Goal: Complete application form: Complete application form

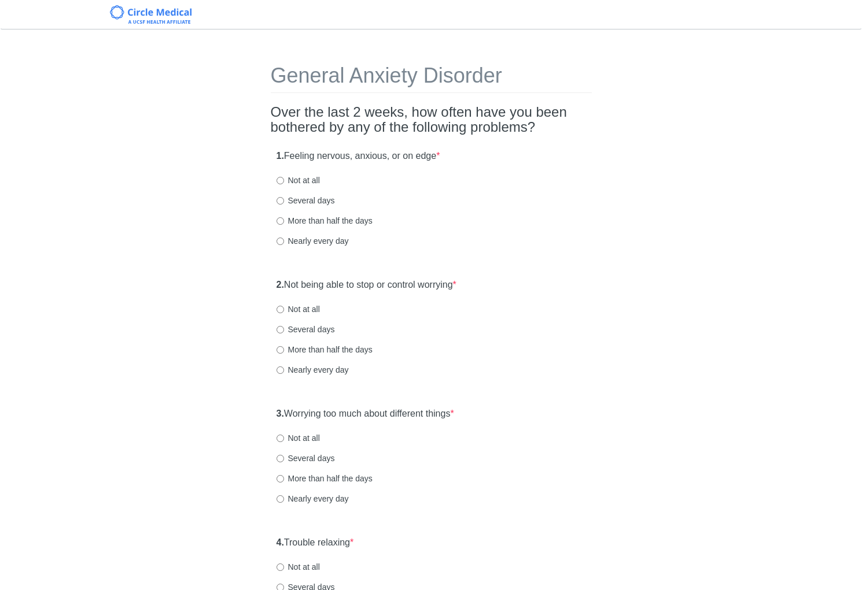
click at [433, 125] on h2 "Over the last 2 weeks, how often have you been bothered by any of the following…" at bounding box center [431, 120] width 321 height 31
click at [320, 199] on label "Several days" at bounding box center [305, 201] width 58 height 12
click at [284, 199] on input "Several days" at bounding box center [280, 201] width 8 height 8
radio input "true"
click at [513, 246] on div "Nearly every day" at bounding box center [430, 241] width 309 height 12
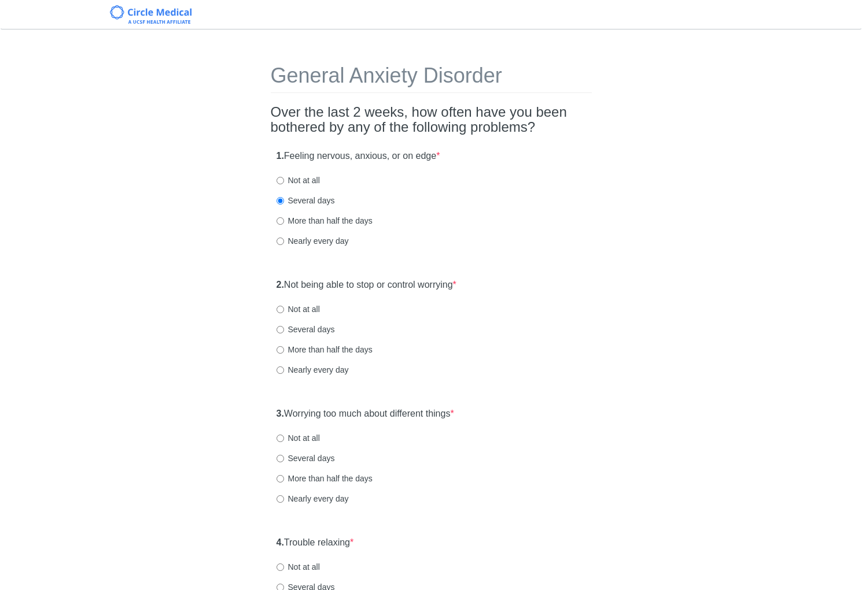
click at [524, 277] on div "2. Not being able to stop or control worrying * Not at all Several days More th…" at bounding box center [431, 333] width 321 height 120
click at [428, 291] on label "2. Not being able to stop or control worrying *" at bounding box center [366, 285] width 180 height 13
click at [429, 286] on label "2. Not being able to stop or control worrying *" at bounding box center [366, 285] width 180 height 13
click at [566, 286] on div "2. Not being able to stop or control worrying * Not at all Several days More th…" at bounding box center [431, 333] width 321 height 120
click at [317, 330] on label "Several days" at bounding box center [305, 330] width 58 height 12
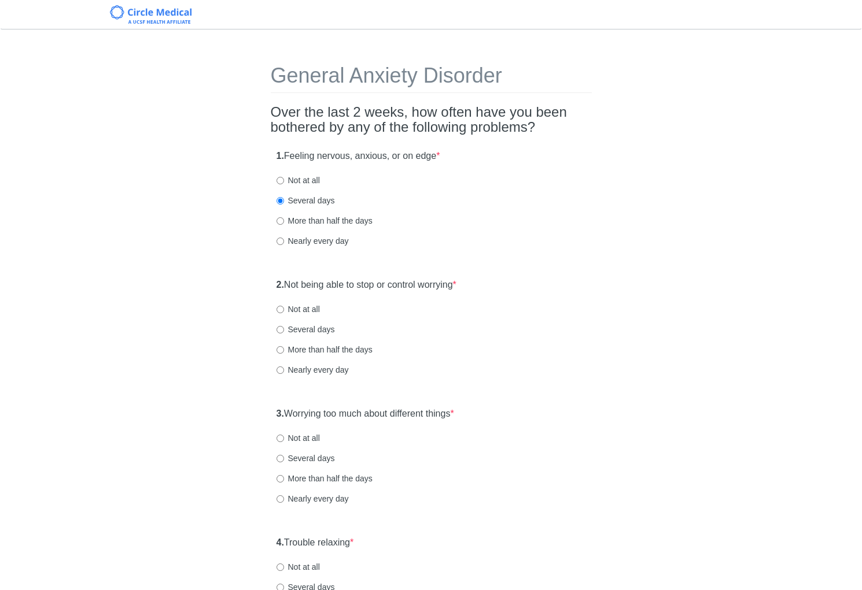
click at [284, 330] on input "Several days" at bounding box center [280, 330] width 8 height 8
radio input "true"
click at [389, 415] on label "3. Worrying too much about different things *" at bounding box center [365, 414] width 178 height 13
click at [603, 433] on div "General Anxiety Disorder Over the last 2 weeks, how often have you been bothere…" at bounding box center [431, 543] width 677 height 1005
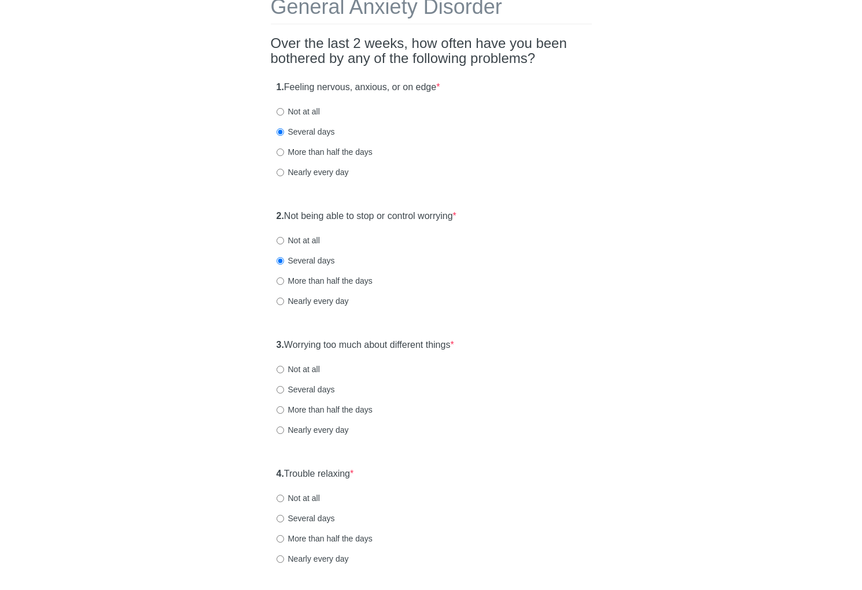
scroll to position [69, 0]
click at [305, 368] on label "Not at all" at bounding box center [297, 369] width 43 height 12
click at [284, 368] on input "Not at all" at bounding box center [280, 369] width 8 height 8
radio input "true"
click at [547, 404] on div "More than half the days" at bounding box center [430, 410] width 309 height 12
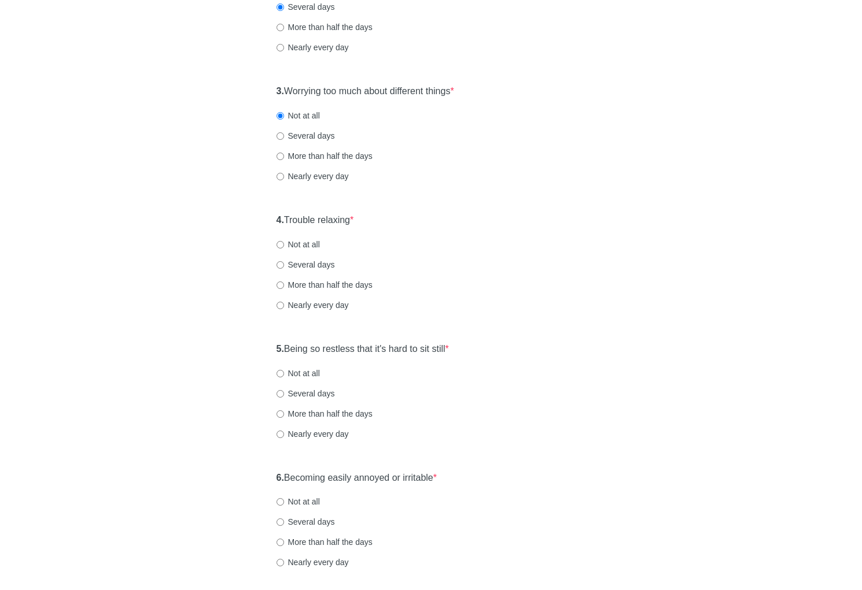
scroll to position [324, 0]
click at [310, 260] on label "Several days" at bounding box center [305, 264] width 58 height 12
click at [284, 260] on input "Several days" at bounding box center [280, 264] width 8 height 8
radio input "true"
click at [412, 355] on div "5. Being so restless that it's hard to sit still * Not at all Several days More…" at bounding box center [431, 396] width 321 height 120
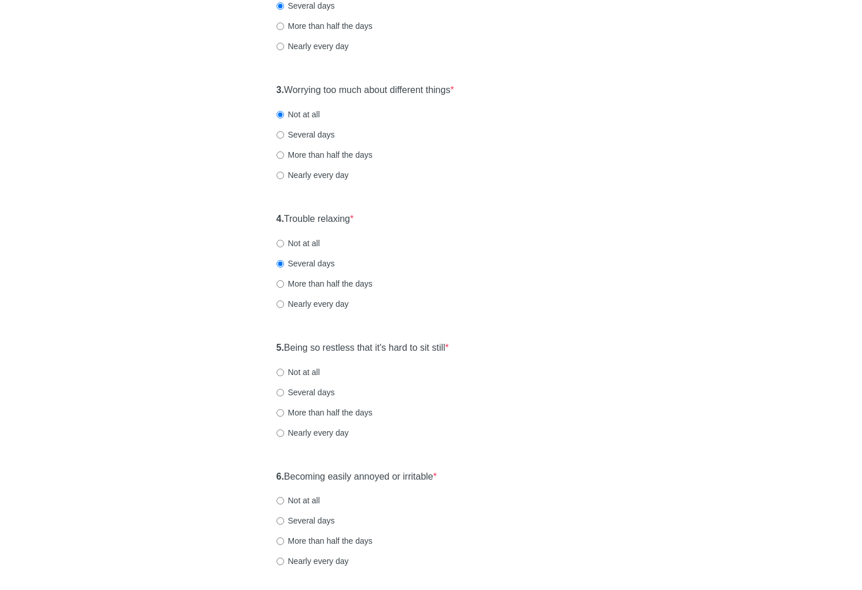
drag, startPoint x: 411, startPoint y: 347, endPoint x: 486, endPoint y: 352, distance: 75.4
click at [411, 347] on label "5. Being so restless that it's hard to sit still *" at bounding box center [362, 348] width 172 height 13
click at [609, 358] on div "General Anxiety Disorder Over the last 2 weeks, how often have you been bothere…" at bounding box center [431, 219] width 677 height 1005
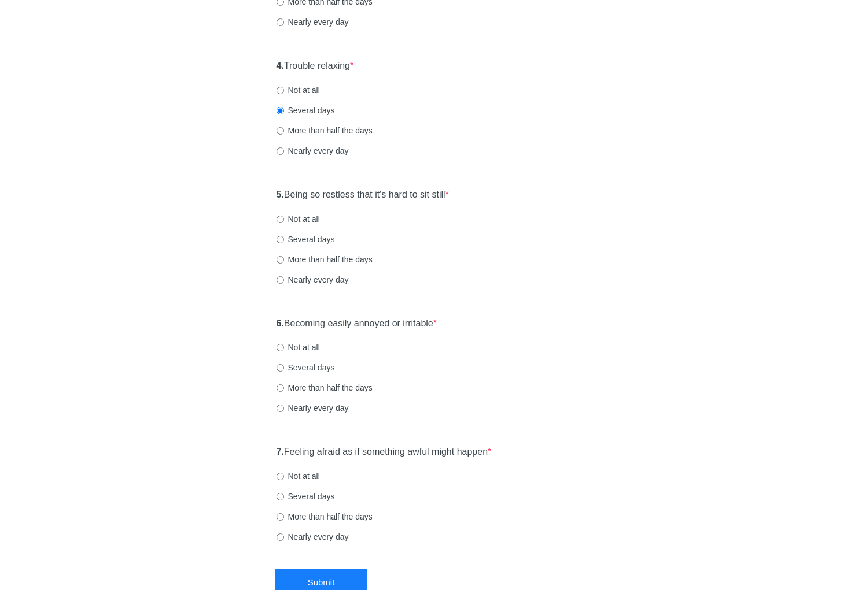
scroll to position [486, 0]
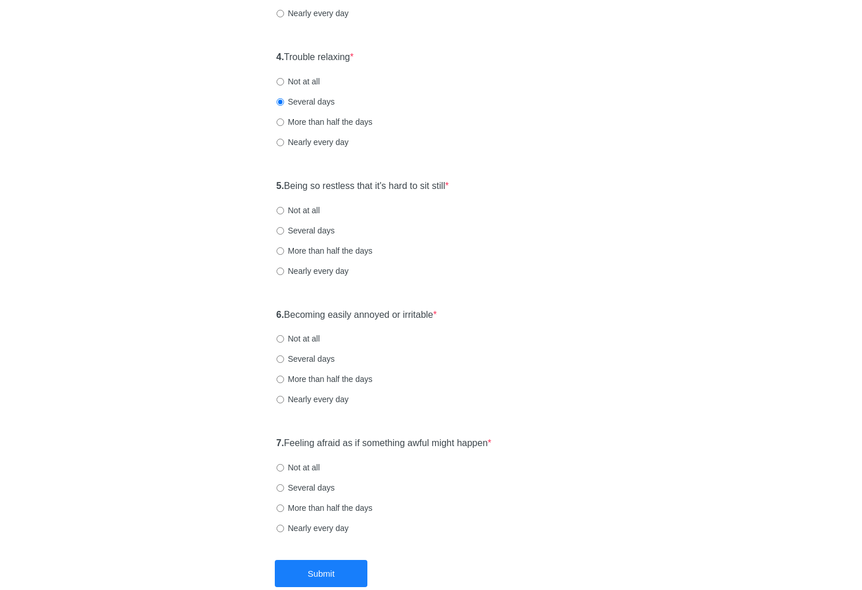
click at [310, 210] on label "Not at all" at bounding box center [297, 211] width 43 height 12
click at [284, 210] on input "Not at all" at bounding box center [280, 211] width 8 height 8
radio input "true"
click at [362, 317] on label "6. Becoming easily annoyed or irritable *" at bounding box center [356, 315] width 161 height 13
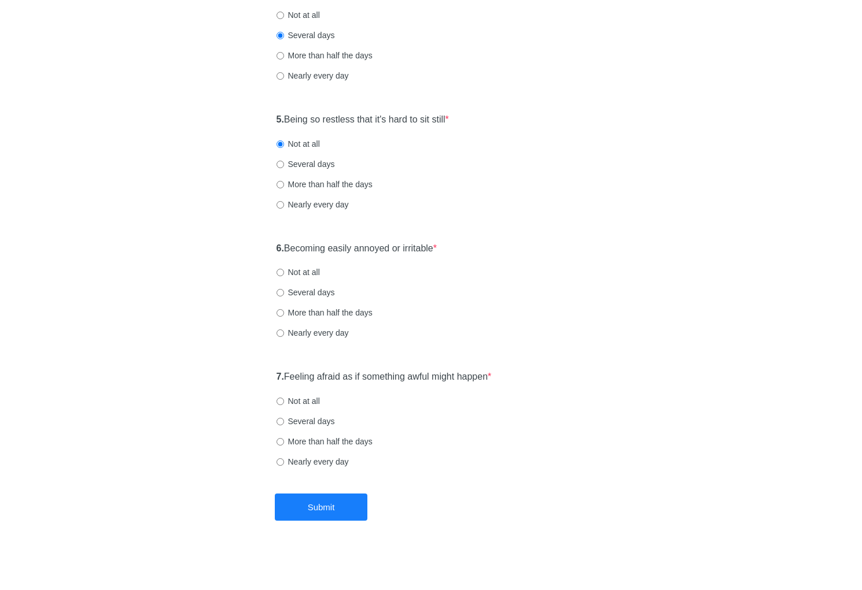
scroll to position [553, 0]
click at [305, 271] on label "Not at all" at bounding box center [297, 272] width 43 height 12
click at [284, 271] on input "Not at all" at bounding box center [280, 272] width 8 height 8
radio input "true"
click at [331, 376] on label "7. Feeling afraid as if something awful might happen *" at bounding box center [383, 376] width 215 height 13
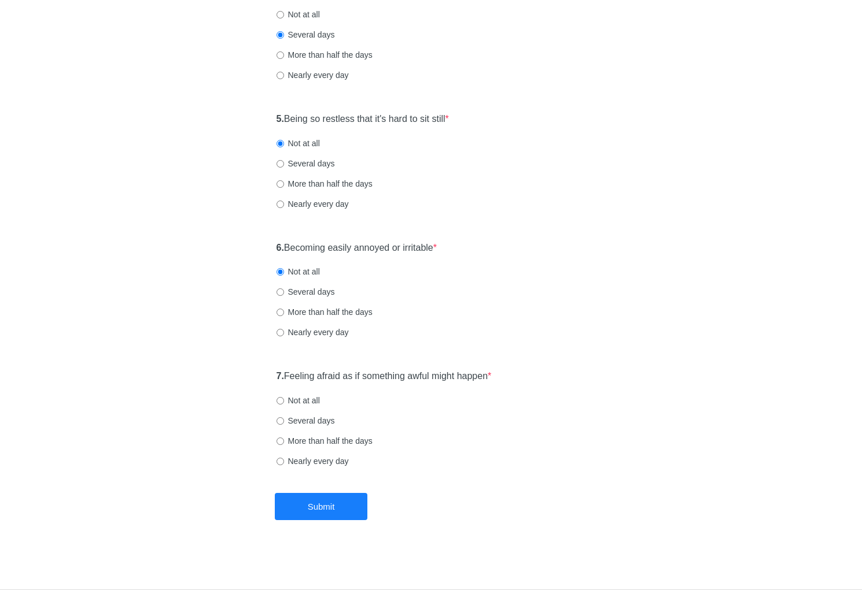
click at [353, 378] on label "7. Feeling afraid as if something awful might happen *" at bounding box center [383, 376] width 215 height 13
click at [316, 404] on label "Not at all" at bounding box center [297, 401] width 43 height 12
click at [284, 404] on input "Not at all" at bounding box center [280, 401] width 8 height 8
radio input "true"
click at [344, 516] on button "Submit" at bounding box center [321, 506] width 93 height 27
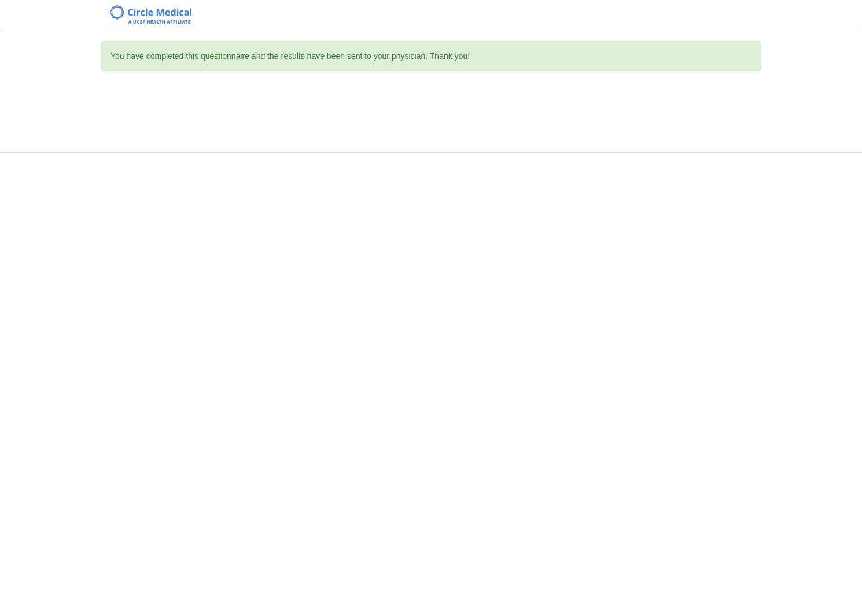
scroll to position [0, 0]
drag, startPoint x: 566, startPoint y: 492, endPoint x: 581, endPoint y: 473, distance: 24.7
click at [566, 492] on div "You have completed this questionnaire and the results have been sent to your ph…" at bounding box center [431, 295] width 862 height 590
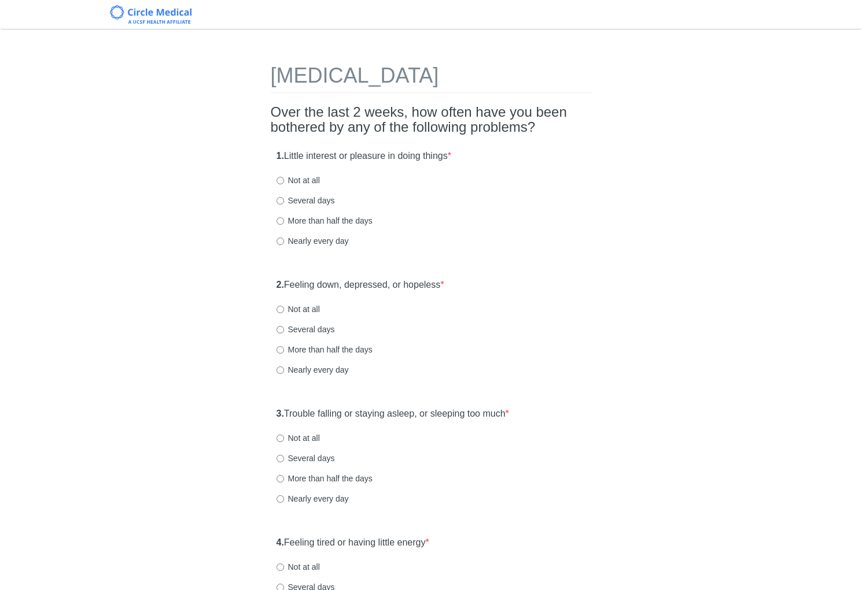
drag, startPoint x: 393, startPoint y: 160, endPoint x: 380, endPoint y: 164, distance: 13.2
click at [393, 160] on label "1. Little interest or pleasure in doing things *" at bounding box center [363, 156] width 175 height 13
click at [309, 309] on label "Not at all" at bounding box center [297, 310] width 43 height 12
click at [284, 309] on input "Not at all" at bounding box center [280, 310] width 8 height 8
radio input "true"
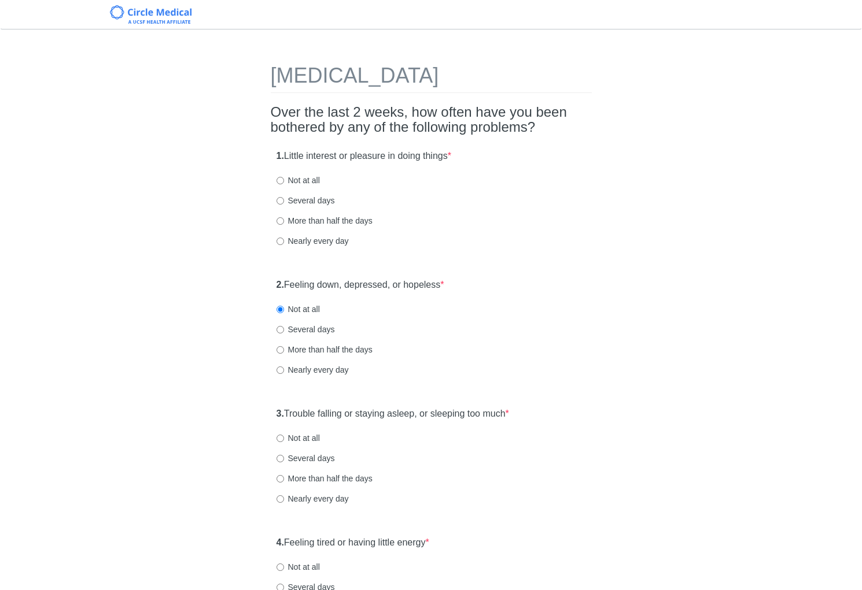
click at [330, 157] on label "1. Little interest or pleasure in doing things *" at bounding box center [363, 156] width 175 height 13
click at [309, 176] on label "Not at all" at bounding box center [297, 181] width 43 height 12
click at [284, 177] on input "Not at all" at bounding box center [280, 181] width 8 height 8
radio input "true"
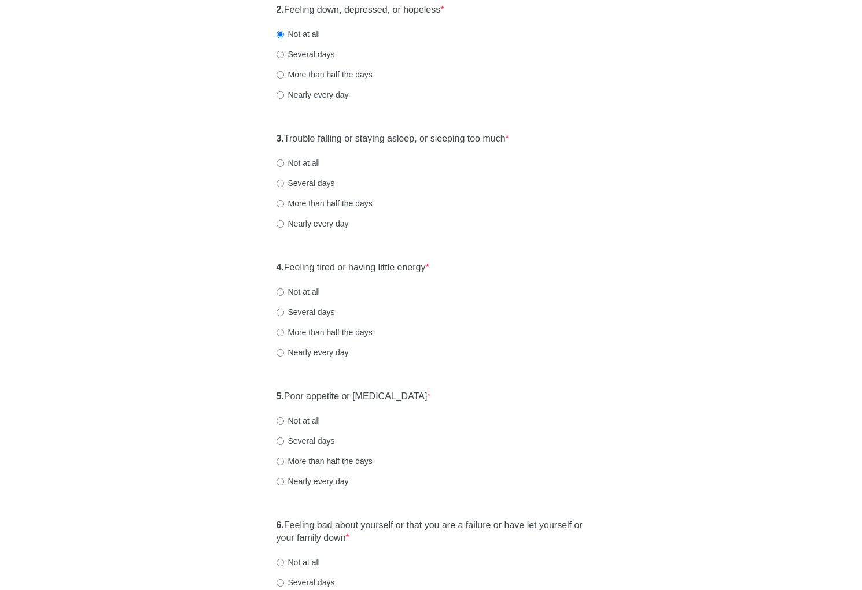
scroll to position [278, 0]
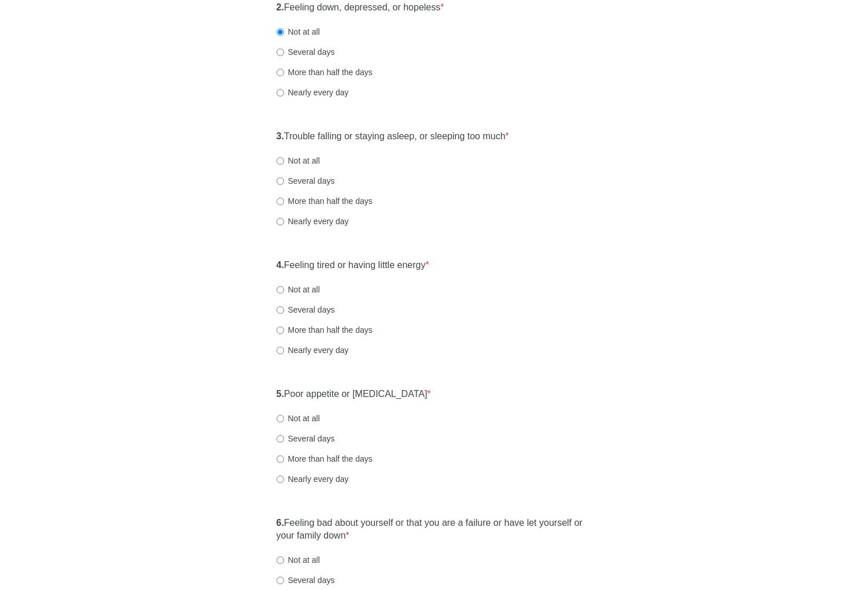
click at [309, 179] on label "Several days" at bounding box center [305, 181] width 58 height 12
click at [284, 179] on input "Several days" at bounding box center [280, 182] width 8 height 8
radio input "true"
click at [410, 270] on label "4. Feeling tired or having little energy *" at bounding box center [352, 265] width 153 height 13
click at [412, 265] on label "4. Feeling tired or having little energy *" at bounding box center [352, 265] width 153 height 13
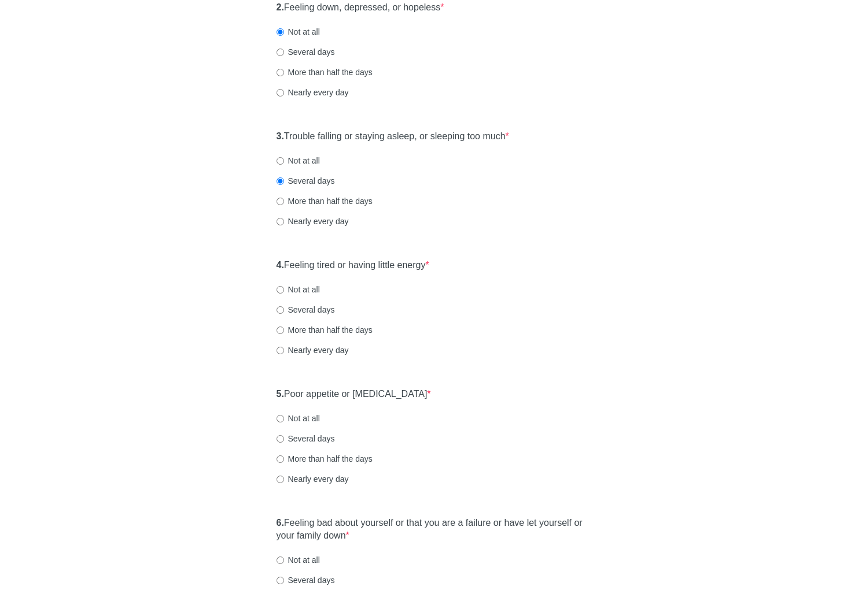
drag, startPoint x: 337, startPoint y: 137, endPoint x: 337, endPoint y: 147, distance: 10.4
click at [337, 137] on label "3. Trouble falling or staying asleep, or sleeping too much *" at bounding box center [392, 136] width 232 height 13
click at [366, 265] on label "4. Feeling tired or having little energy *" at bounding box center [352, 265] width 153 height 13
click at [367, 264] on label "4. Feeling tired or having little energy *" at bounding box center [352, 265] width 153 height 13
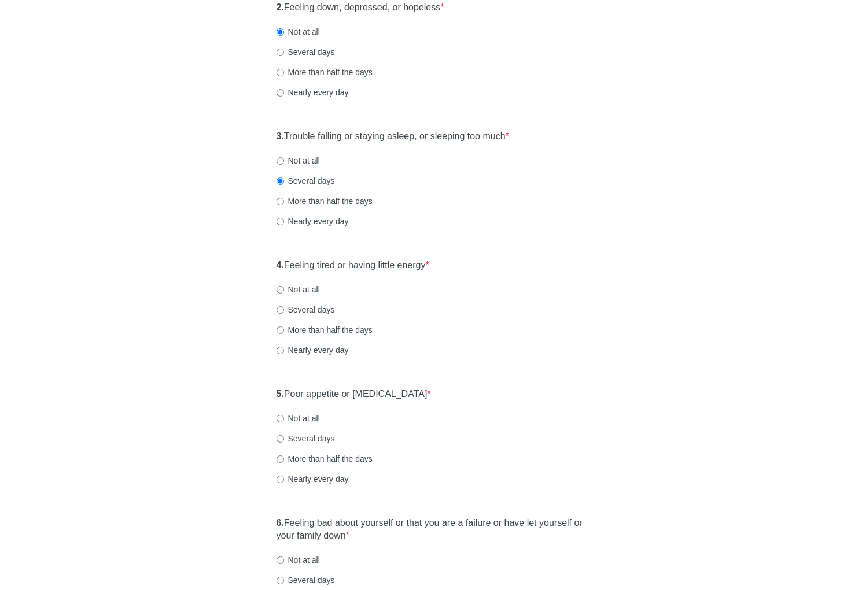
click at [483, 272] on div "4. Feeling tired or having little energy * Not at all Several days More than ha…" at bounding box center [431, 313] width 321 height 120
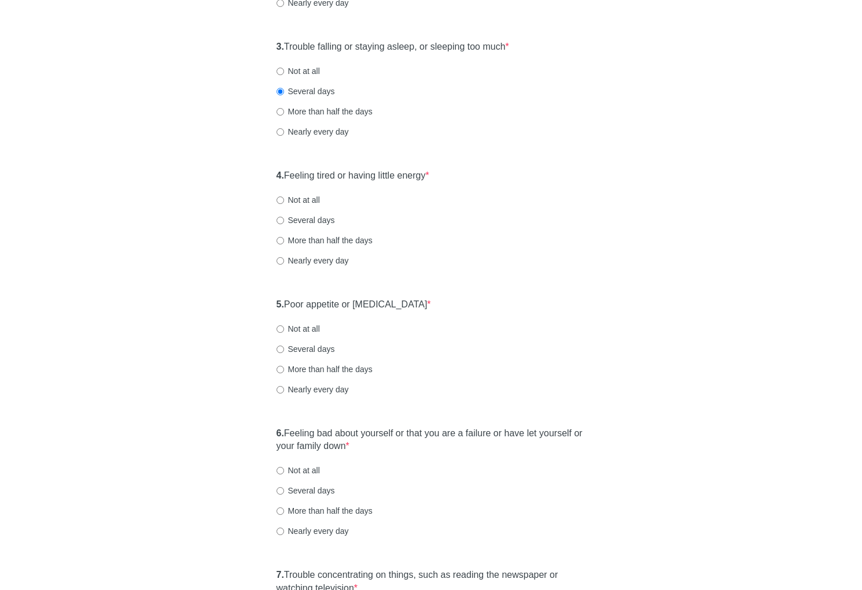
scroll to position [370, 0]
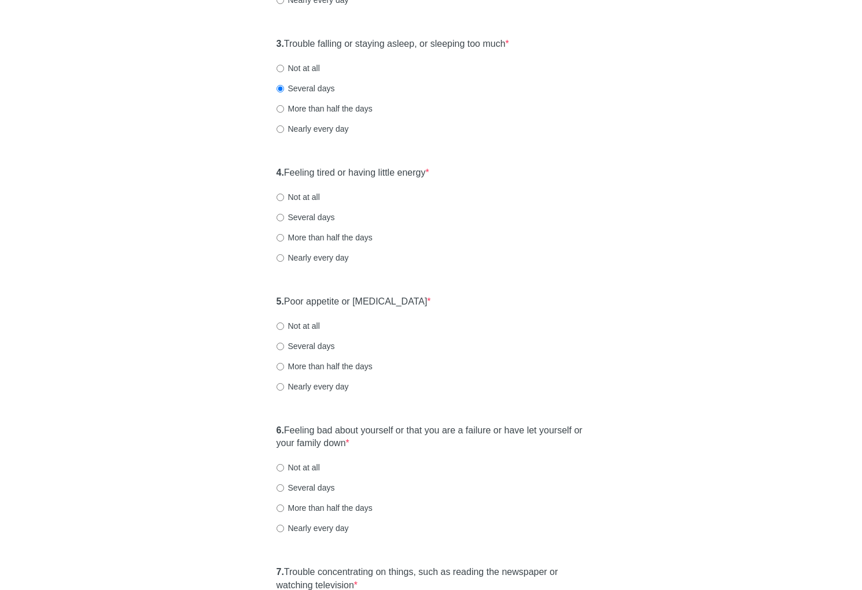
click at [292, 264] on div "4. Feeling tired or having little energy * Not at all Several days More than ha…" at bounding box center [431, 221] width 321 height 120
click at [295, 258] on label "Nearly every day" at bounding box center [312, 258] width 72 height 12
click at [284, 258] on input "Nearly every day" at bounding box center [280, 258] width 8 height 8
radio input "true"
click at [449, 270] on div "4. Feeling tired or having little energy * Not at all Several days More than ha…" at bounding box center [431, 221] width 321 height 120
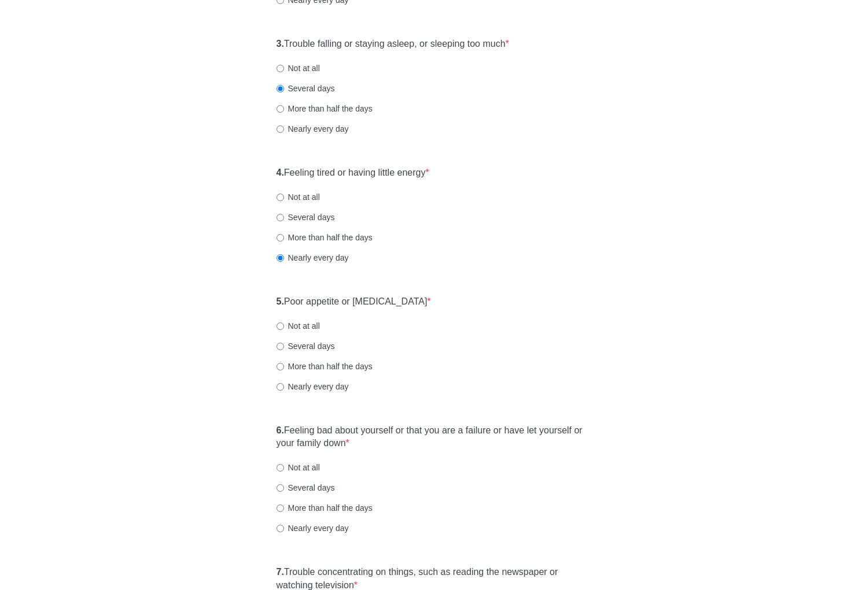
click at [392, 302] on label "5. Poor appetite or overeating *" at bounding box center [353, 301] width 154 height 13
click at [570, 313] on div "5. Poor appetite or overeating * Not at all Several days More than half the day…" at bounding box center [431, 350] width 321 height 120
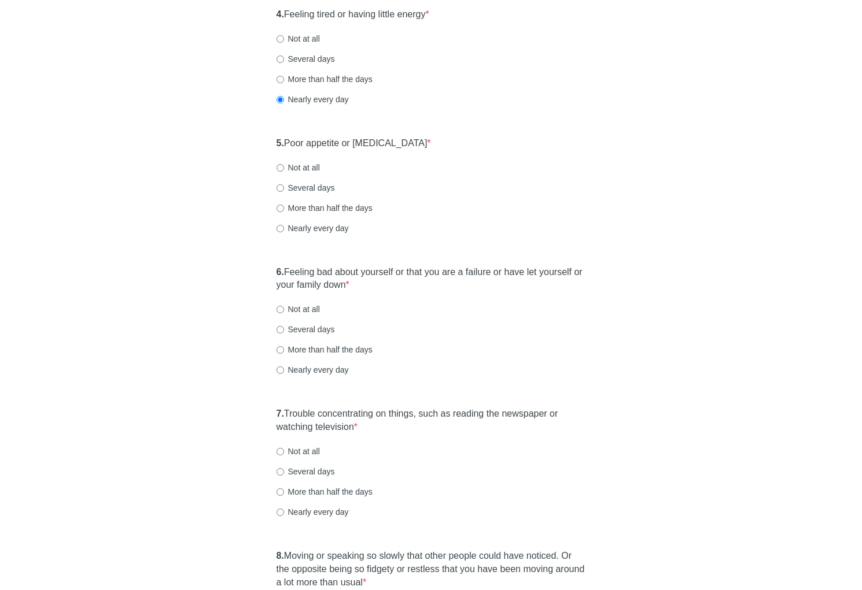
scroll to position [532, 0]
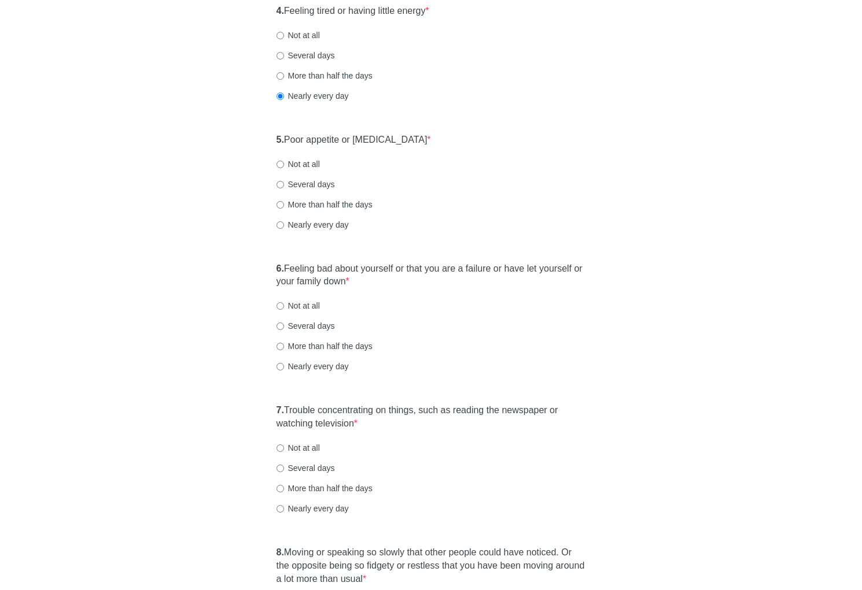
click at [372, 139] on label "5. Poor appetite or overeating *" at bounding box center [353, 140] width 154 height 13
click at [372, 141] on label "5. Poor appetite or overeating *" at bounding box center [353, 140] width 154 height 13
click at [304, 164] on label "Not at all" at bounding box center [297, 164] width 43 height 12
click at [284, 164] on input "Not at all" at bounding box center [280, 165] width 8 height 8
radio input "true"
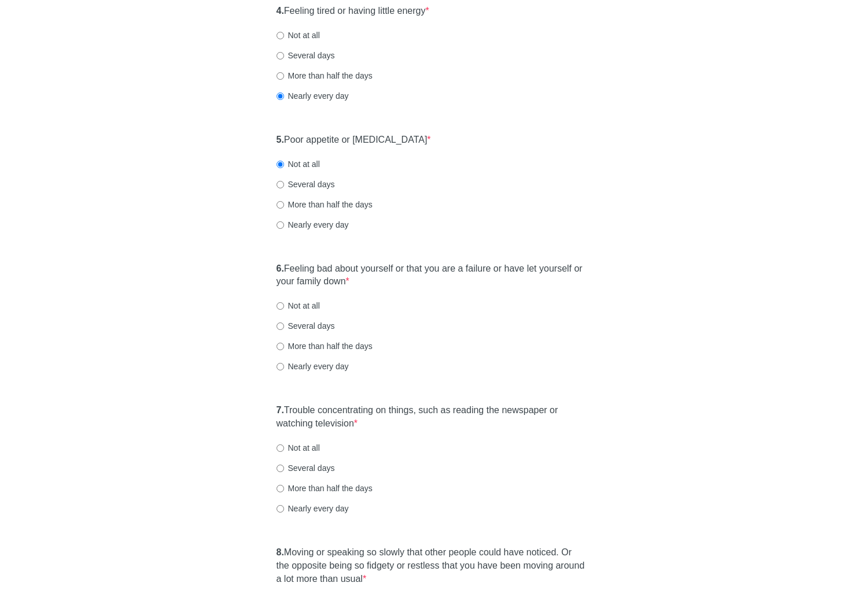
click at [330, 265] on label "6. Feeling bad about yourself or that you are a failure or have let yourself or…" at bounding box center [430, 276] width 309 height 27
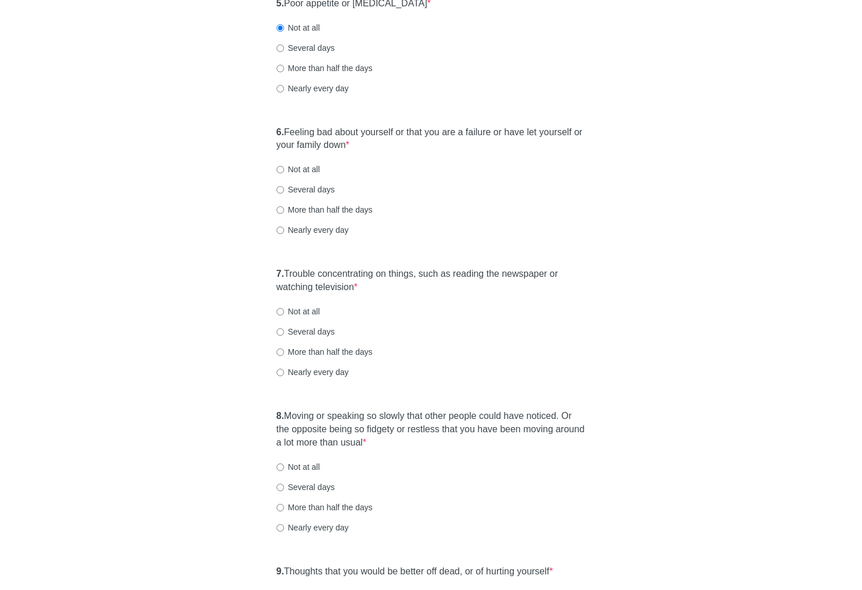
scroll to position [671, 0]
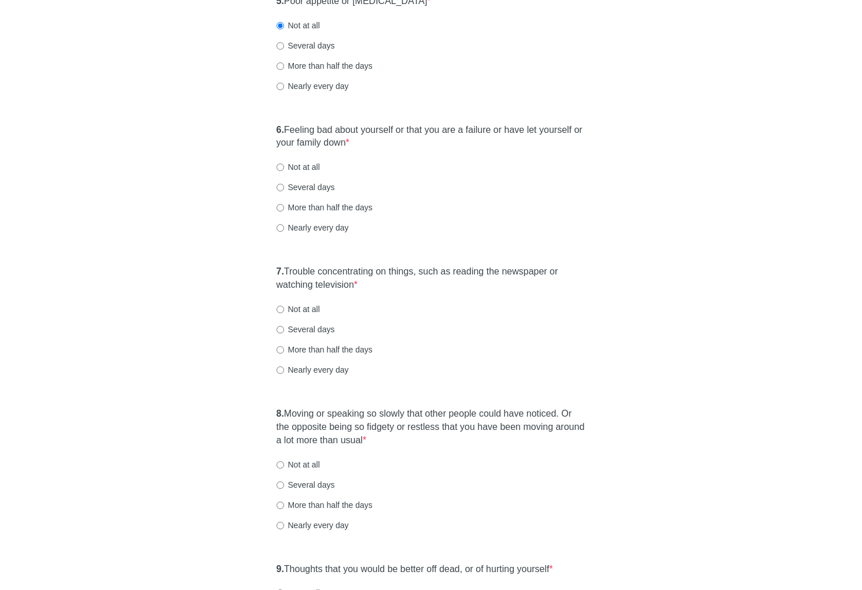
click at [338, 147] on label "6. Feeling bad about yourself or that you are a failure or have let yourself or…" at bounding box center [430, 137] width 309 height 27
click at [303, 169] on label "Not at all" at bounding box center [297, 167] width 43 height 12
click at [284, 169] on input "Not at all" at bounding box center [280, 168] width 8 height 8
radio input "true"
drag, startPoint x: 317, startPoint y: 179, endPoint x: 316, endPoint y: 187, distance: 8.3
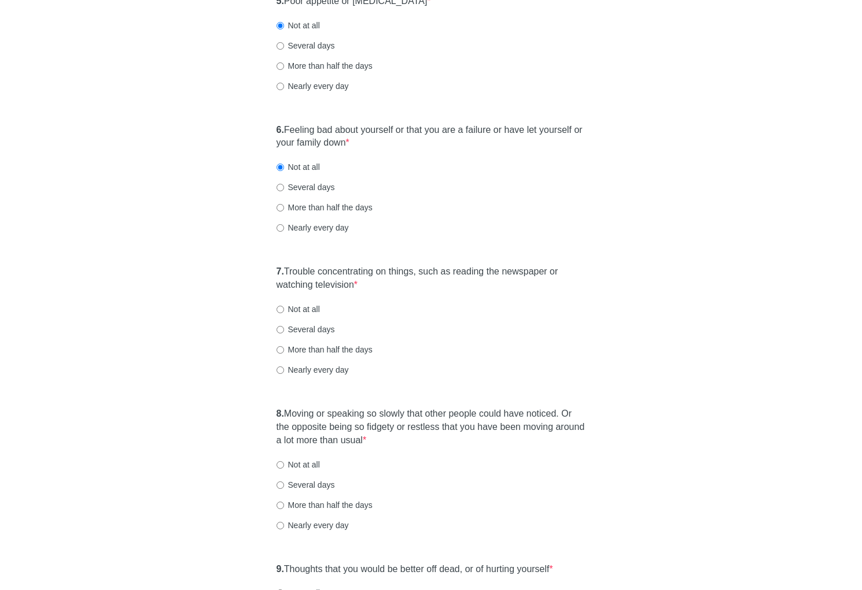
click at [317, 179] on div "6. Feeling bad about yourself or that you are a failure or have let yourself or…" at bounding box center [431, 185] width 321 height 134
click at [316, 188] on label "Several days" at bounding box center [305, 188] width 58 height 12
click at [284, 188] on input "Several days" at bounding box center [280, 188] width 8 height 8
radio input "true"
click at [387, 269] on label "7. Trouble concentrating on things, such as reading the newspaper or watching t…" at bounding box center [430, 278] width 309 height 27
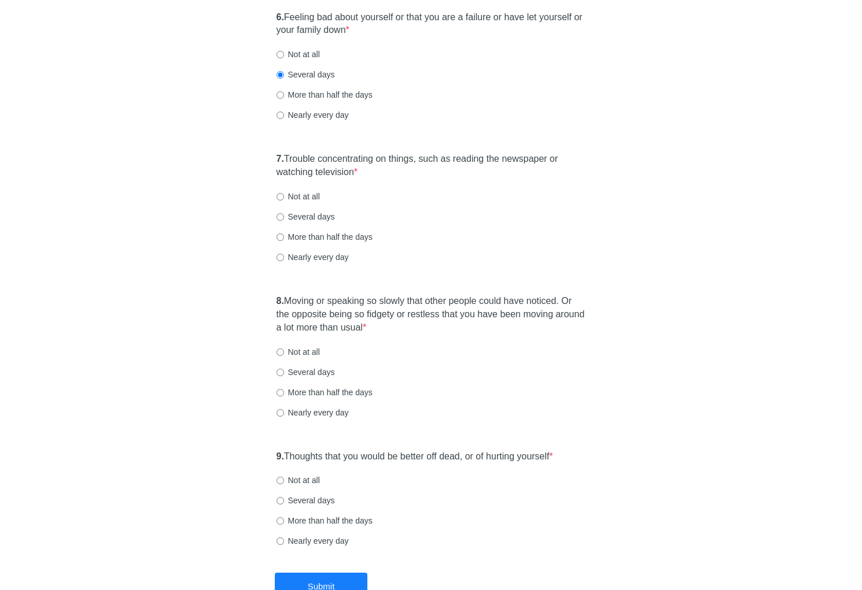
scroll to position [786, 0]
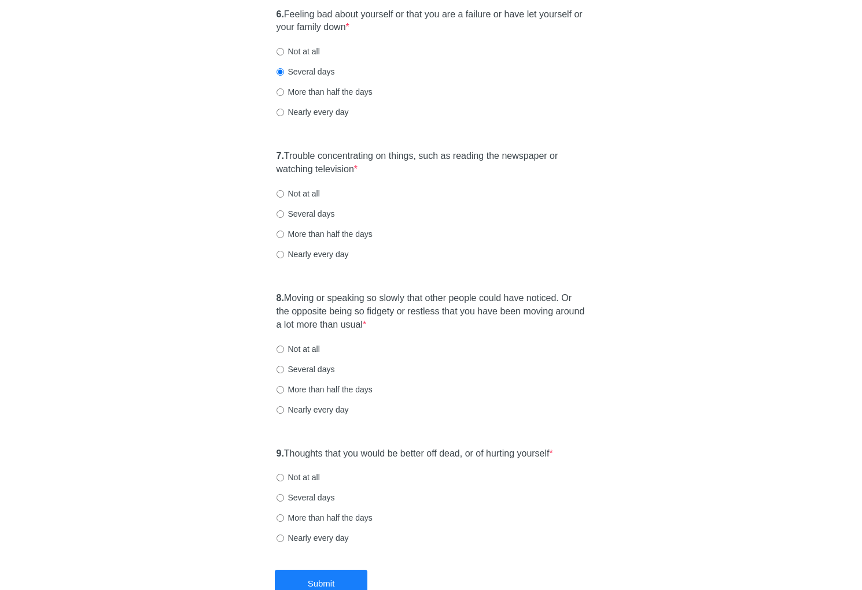
click at [309, 193] on label "Not at all" at bounding box center [297, 194] width 43 height 12
click at [284, 193] on input "Not at all" at bounding box center [280, 194] width 8 height 8
radio input "true"
click at [369, 294] on label "8. Moving or speaking so slowly that other people could have noticed. Or the op…" at bounding box center [430, 312] width 309 height 40
click at [383, 305] on label "8. Moving or speaking so slowly that other people could have noticed. Or the op…" at bounding box center [430, 312] width 309 height 40
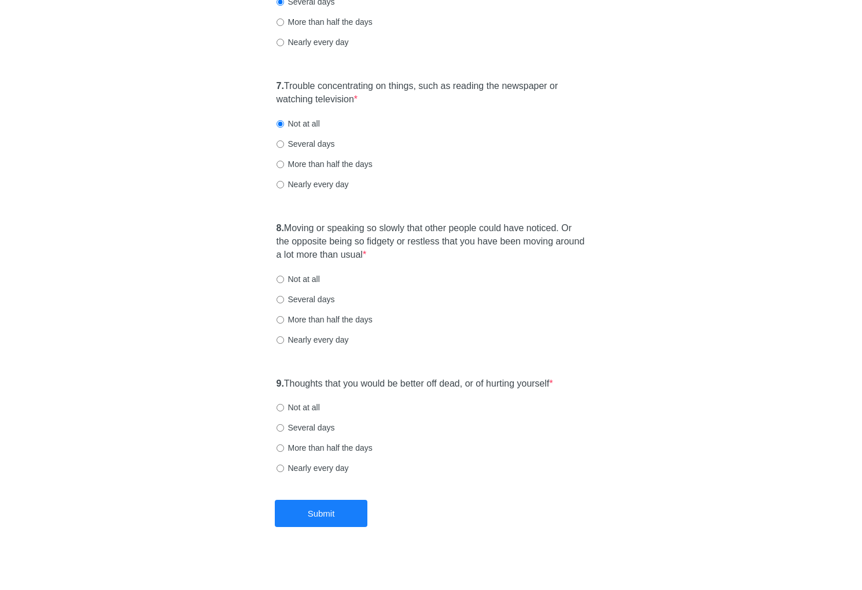
scroll to position [863, 0]
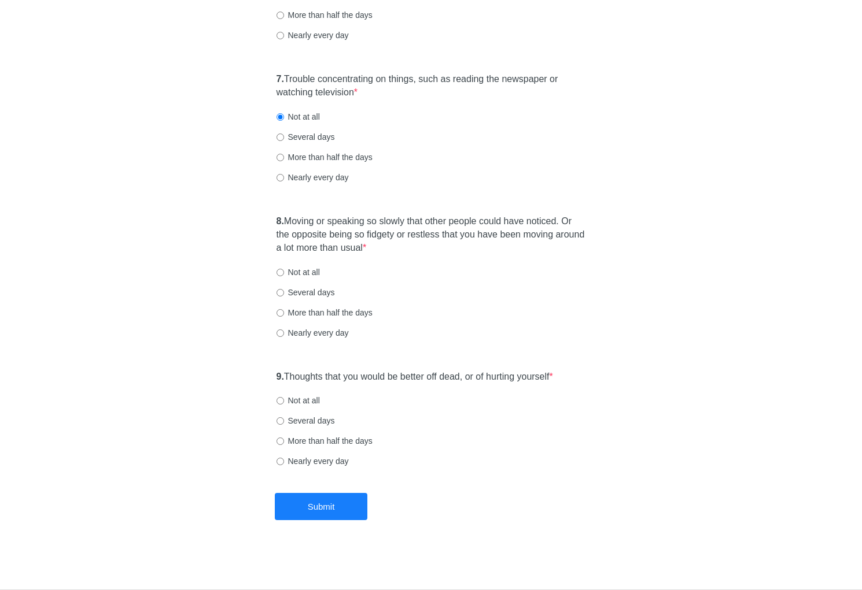
click at [312, 274] on label "Not at all" at bounding box center [297, 273] width 43 height 12
click at [284, 274] on input "Not at all" at bounding box center [280, 273] width 8 height 8
radio input "true"
click at [361, 376] on label "9. Thoughts that you would be better off dead, or of hurting yourself *" at bounding box center [414, 377] width 276 height 13
click at [312, 401] on label "Not at all" at bounding box center [297, 401] width 43 height 12
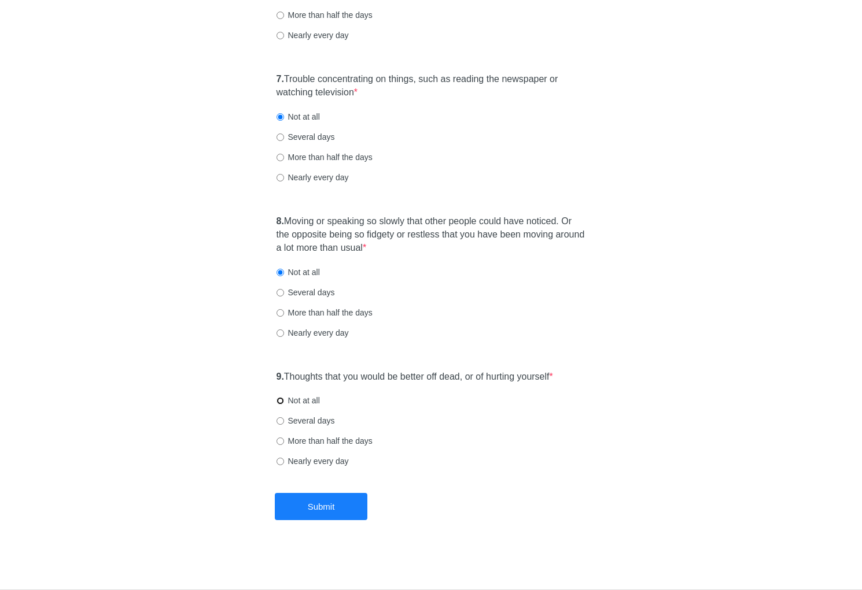
click at [284, 401] on input "Not at all" at bounding box center [280, 401] width 8 height 8
radio input "true"
click at [338, 505] on button "Submit" at bounding box center [321, 506] width 93 height 27
